Goal: Information Seeking & Learning: Learn about a topic

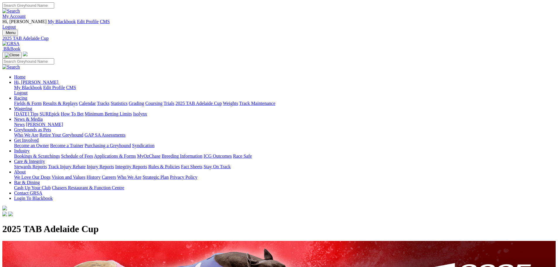
click at [20, 41] on img at bounding box center [10, 43] width 17 height 5
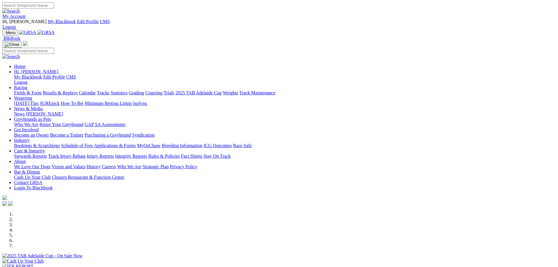
click at [144, 90] on link "Grading" at bounding box center [136, 92] width 15 height 5
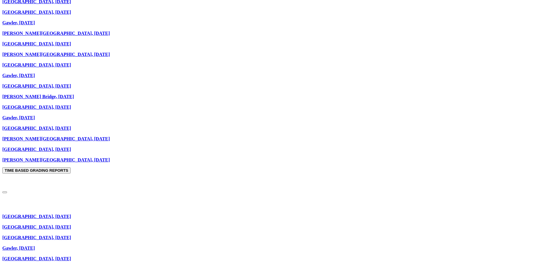
scroll to position [381, 0]
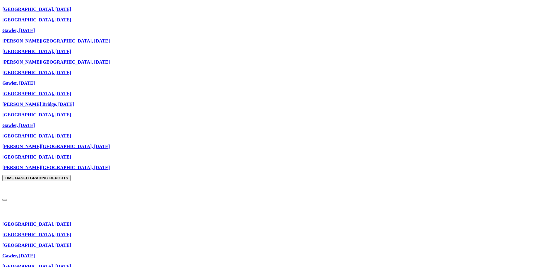
scroll to position [381, 0]
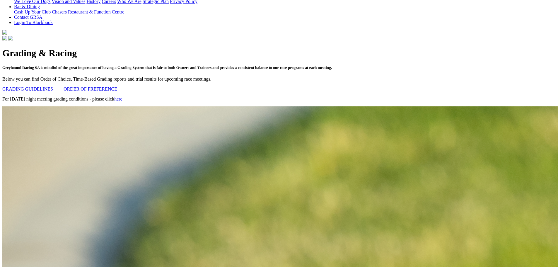
scroll to position [0, 0]
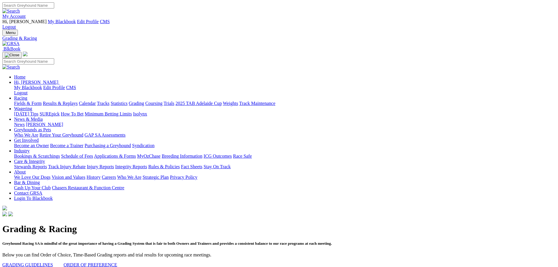
drag, startPoint x: 111, startPoint y: 15, endPoint x: 113, endPoint y: 19, distance: 4.4
click at [111, 30] on div "Menu Grading & Racing BlkBook Home Hi, Corey My Blackbook Edit Profile CMS Logo…" at bounding box center [279, 124] width 554 height 188
click at [20, 41] on img at bounding box center [10, 43] width 17 height 5
